Goal: Task Accomplishment & Management: Manage account settings

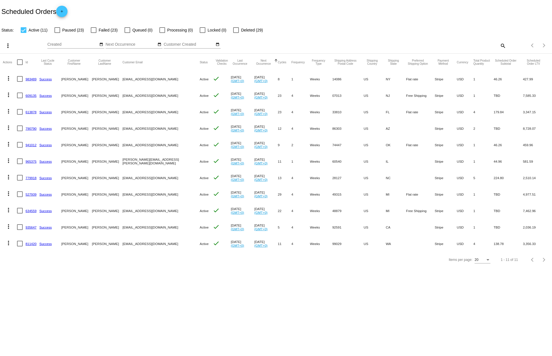
click at [22, 94] on div at bounding box center [20, 95] width 6 height 6
click at [20, 98] on input "checkbox" at bounding box center [20, 98] width 0 height 0
checkbox input "true"
click at [10, 46] on mat-icon "more_vert" at bounding box center [8, 45] width 7 height 7
click at [9, 45] on div "file_download Export play_arrow Activate (1) Scheduled Orders edit Update Statu…" at bounding box center [43, 75] width 84 height 70
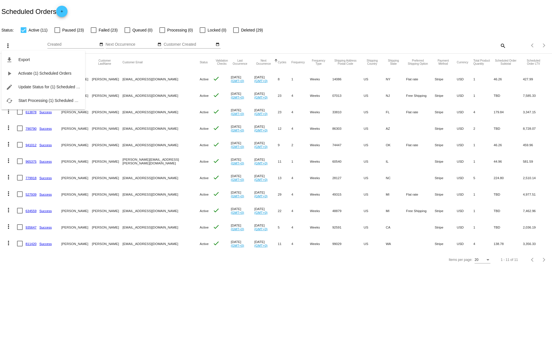
click at [17, 43] on div "file_download Export play_arrow Activate (1) Scheduled Orders edit Update Statu…" at bounding box center [43, 75] width 84 height 70
click at [8, 45] on div "file_download Export play_arrow Activate (1) Scheduled Orders edit Update Statu…" at bounding box center [43, 75] width 84 height 70
click at [35, 44] on div "file_download Export play_arrow Activate (1) Scheduled Orders edit Update Statu…" at bounding box center [43, 75] width 84 height 70
click at [7, 44] on div "file_download Export play_arrow Activate (1) Scheduled Orders edit Update Statu…" at bounding box center [43, 75] width 84 height 70
click at [125, 311] on div at bounding box center [276, 178] width 552 height 356
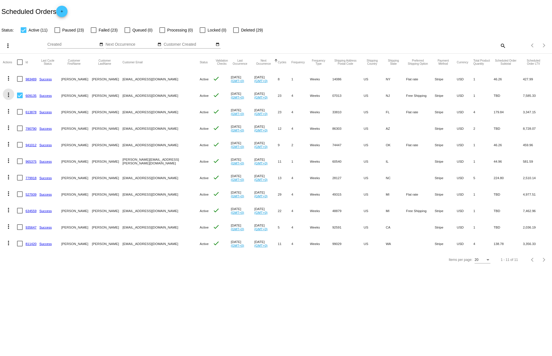
click at [10, 95] on mat-icon "more_vert" at bounding box center [8, 94] width 7 height 7
click at [34, 151] on span "View / Edit" at bounding box center [29, 149] width 19 height 5
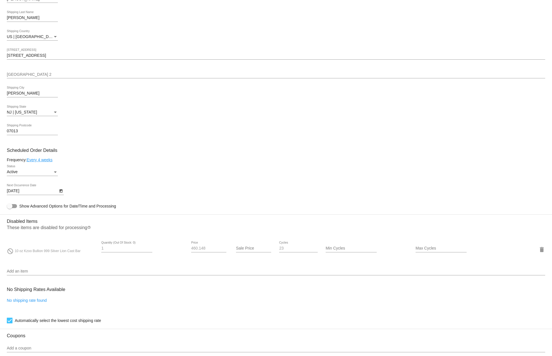
scroll to position [185, 0]
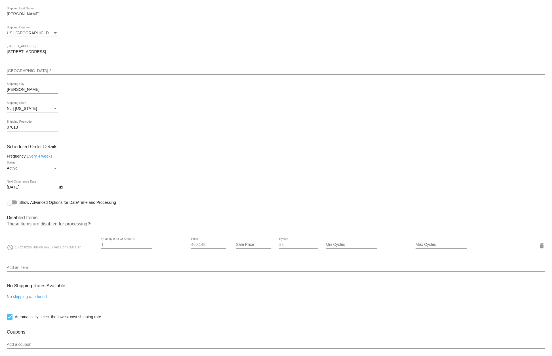
click at [273, 193] on div "[DATE] Next Occurrence Date" at bounding box center [276, 188] width 538 height 16
